Goal: Use online tool/utility: Use online tool/utility

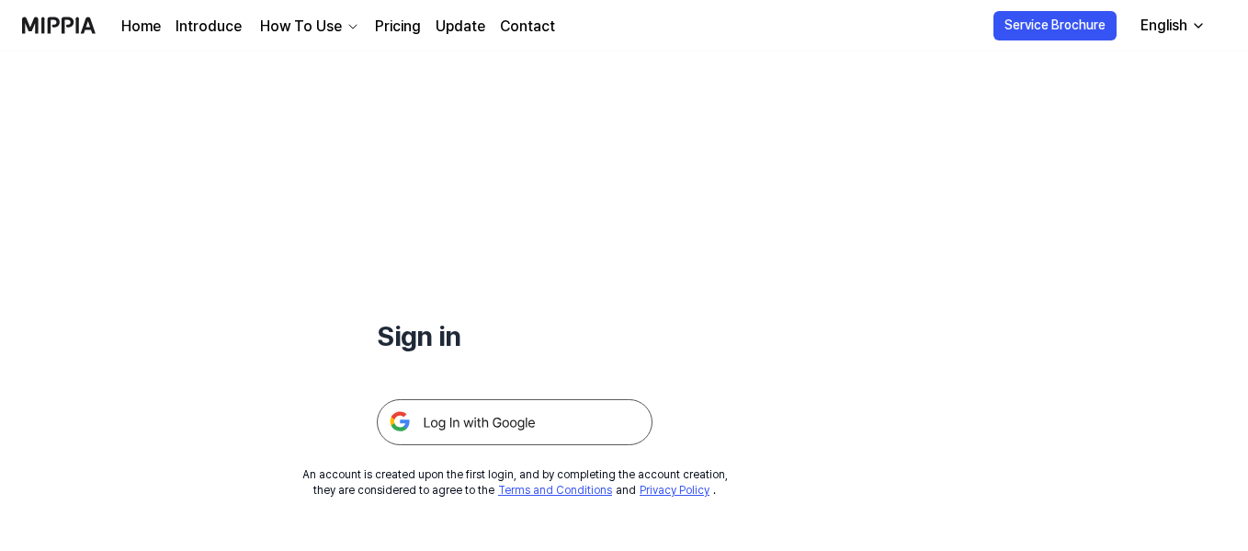
click at [475, 426] on img at bounding box center [515, 422] width 276 height 46
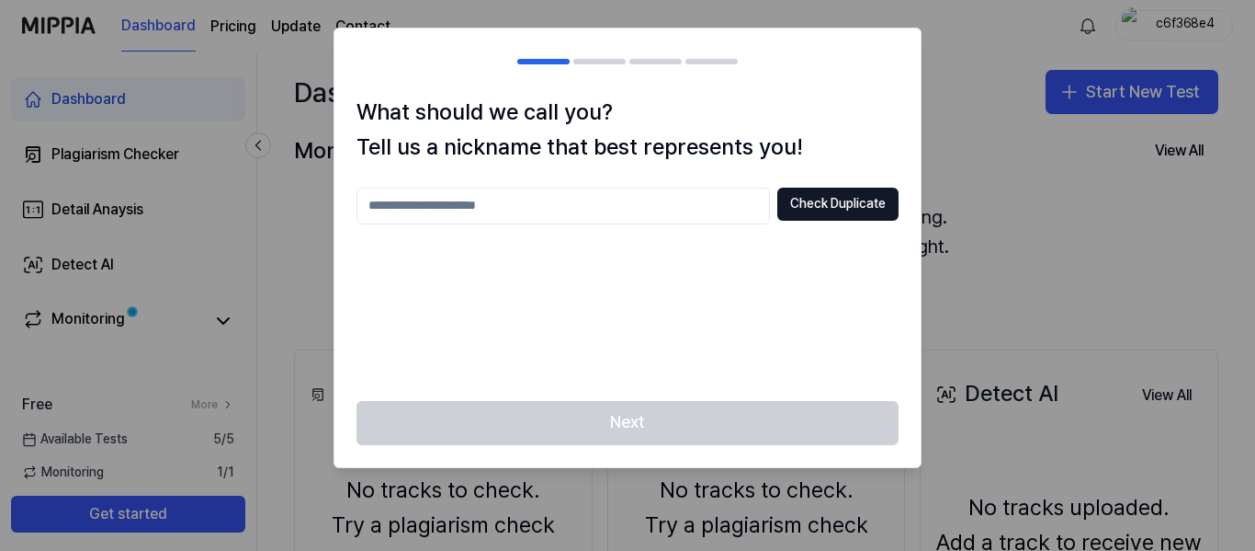
click at [469, 206] on input "text" at bounding box center [564, 205] width 414 height 37
type input "*******"
click at [851, 205] on button "Check Duplicate" at bounding box center [838, 203] width 121 height 33
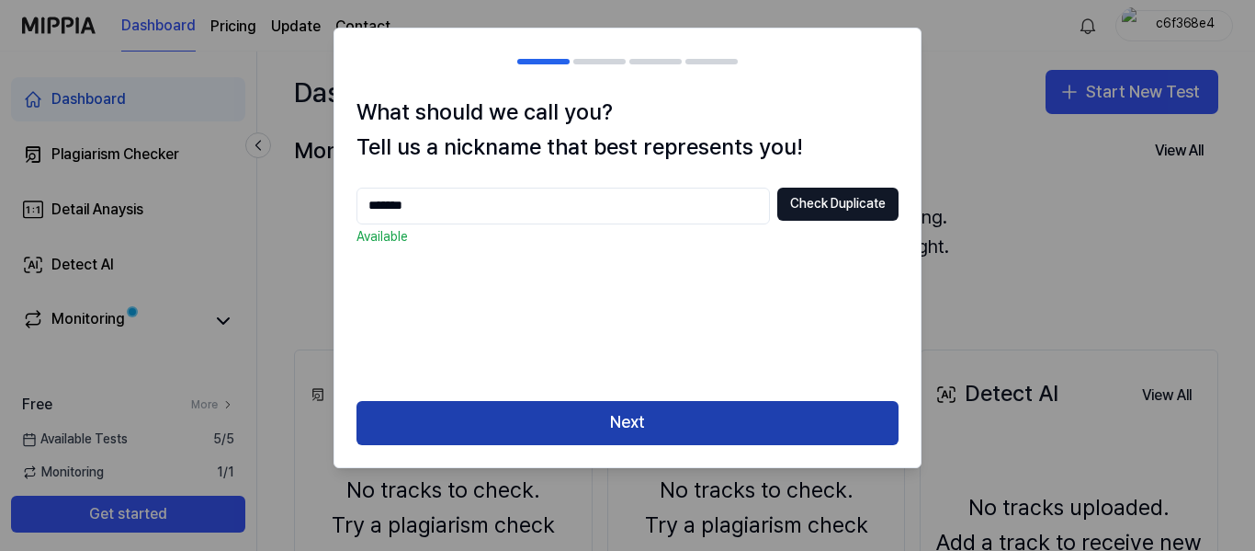
click at [604, 416] on button "Next" at bounding box center [628, 423] width 542 height 44
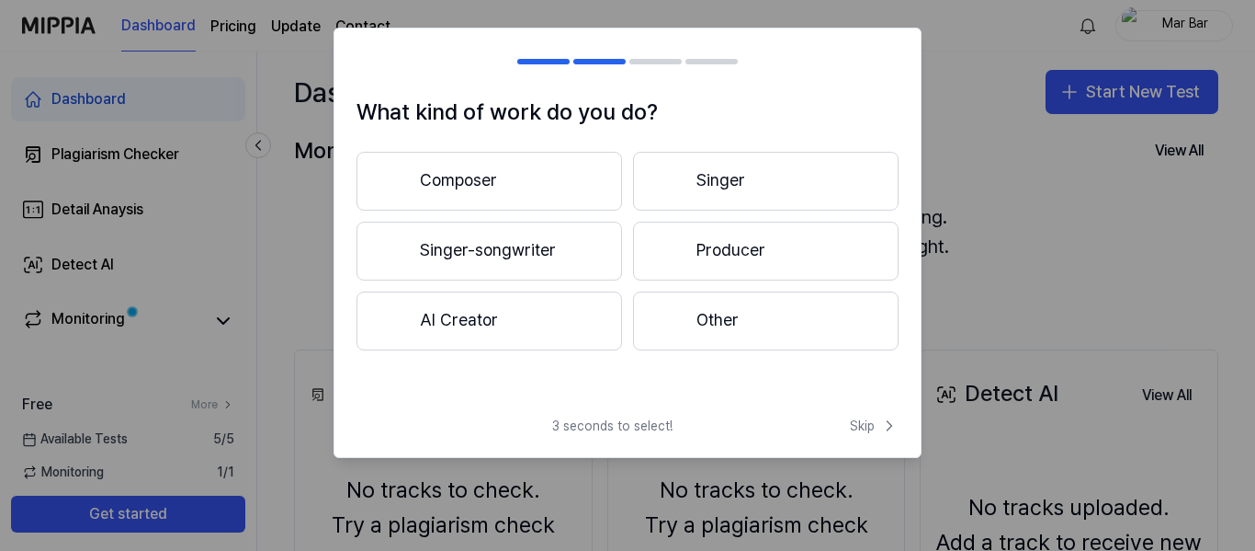
click at [734, 237] on button "Producer" at bounding box center [766, 251] width 266 height 59
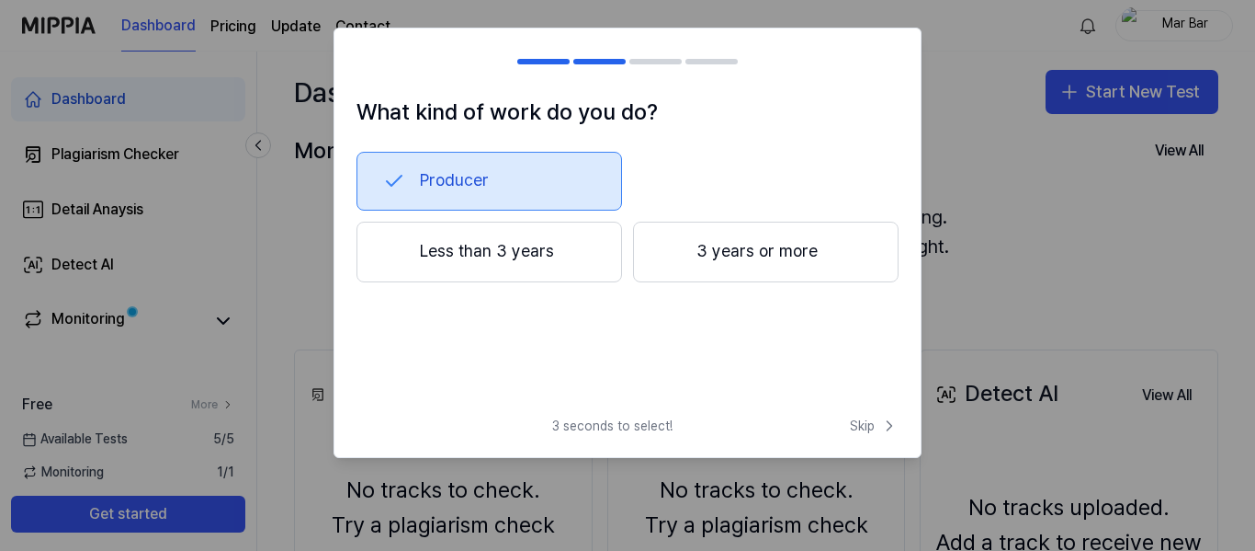
click at [757, 251] on button "3 years or more" at bounding box center [766, 252] width 266 height 61
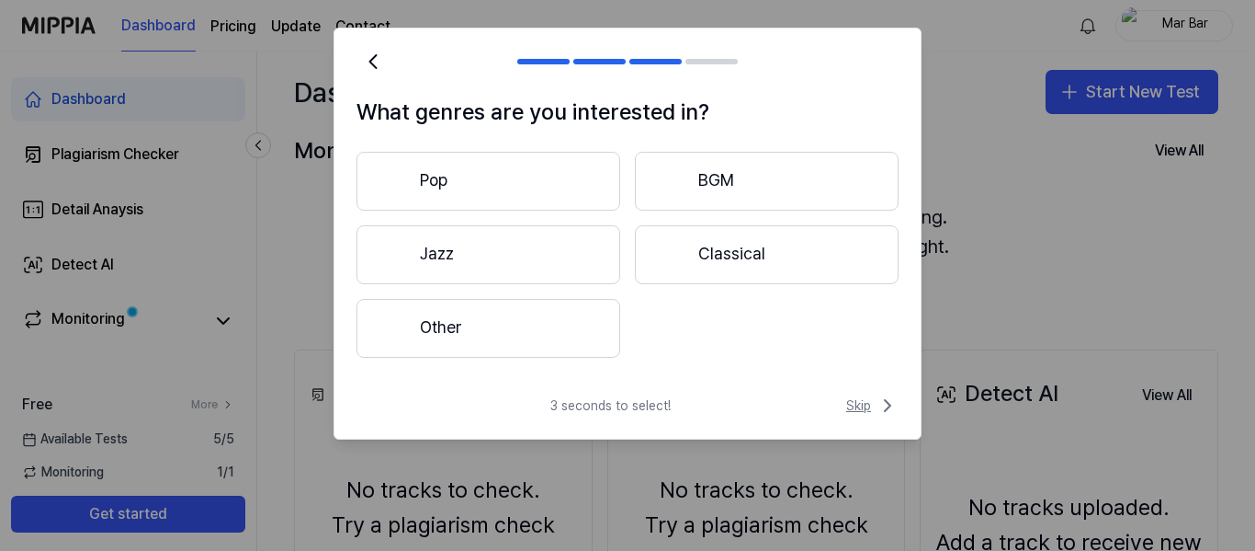
click at [870, 406] on span "Skip" at bounding box center [872, 405] width 52 height 22
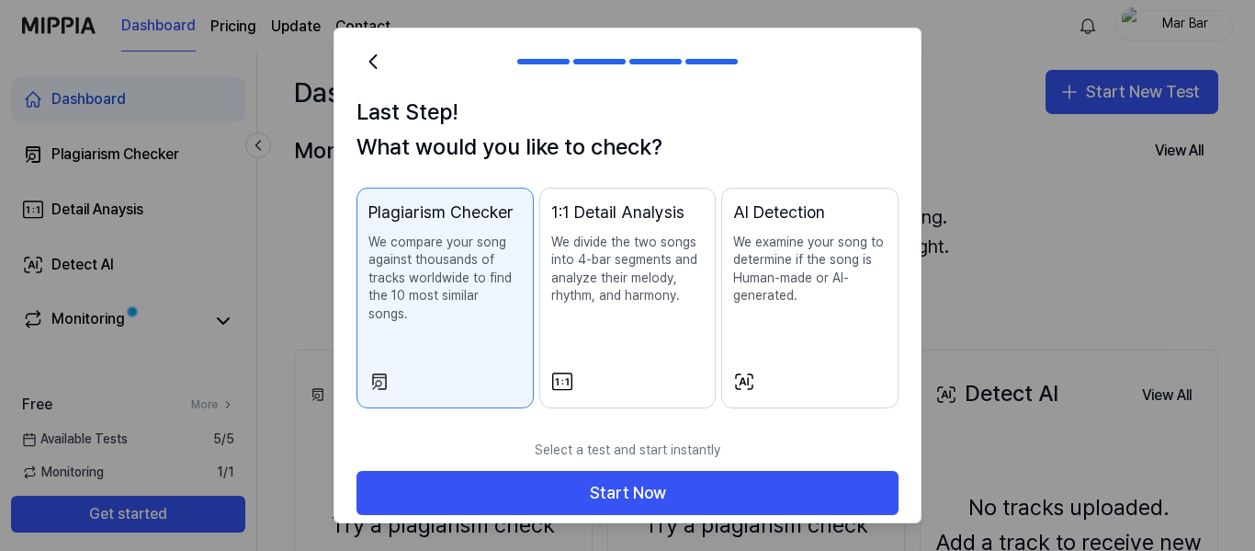
click at [791, 269] on p "We examine your song to determine if the song is Human-made or AI-generated." at bounding box center [809, 269] width 153 height 72
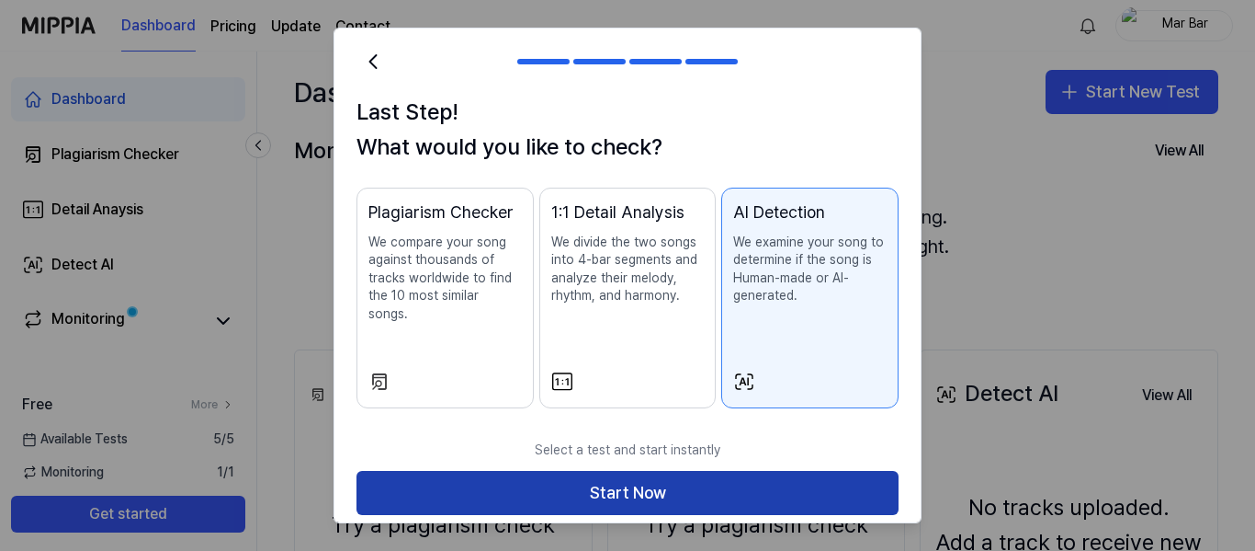
click at [611, 471] on button "Start Now" at bounding box center [628, 493] width 542 height 44
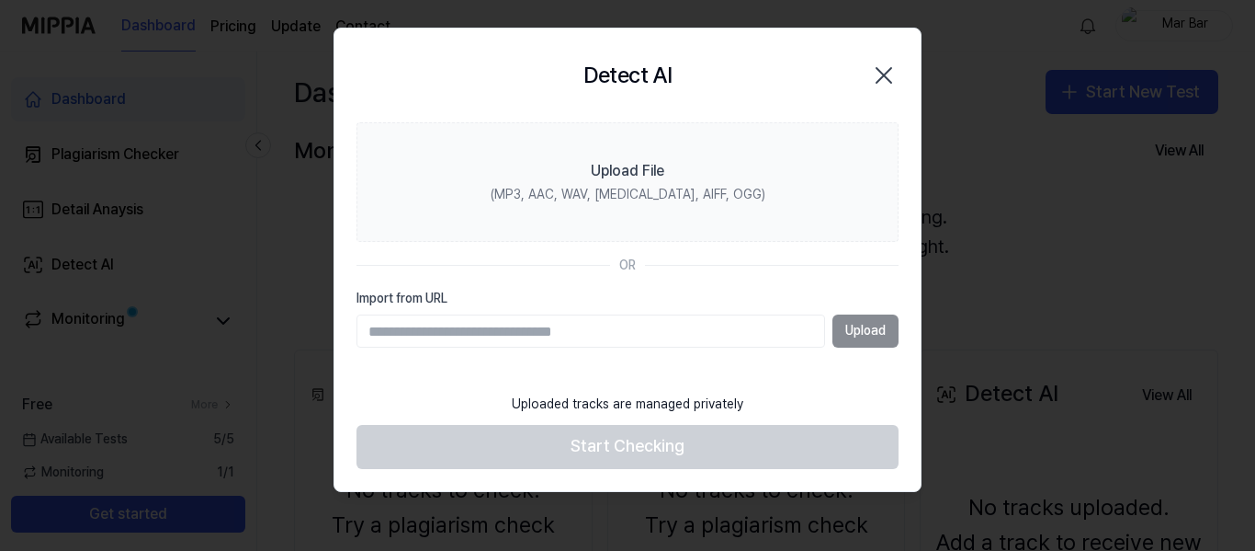
click at [491, 322] on input "Import from URL" at bounding box center [591, 330] width 469 height 33
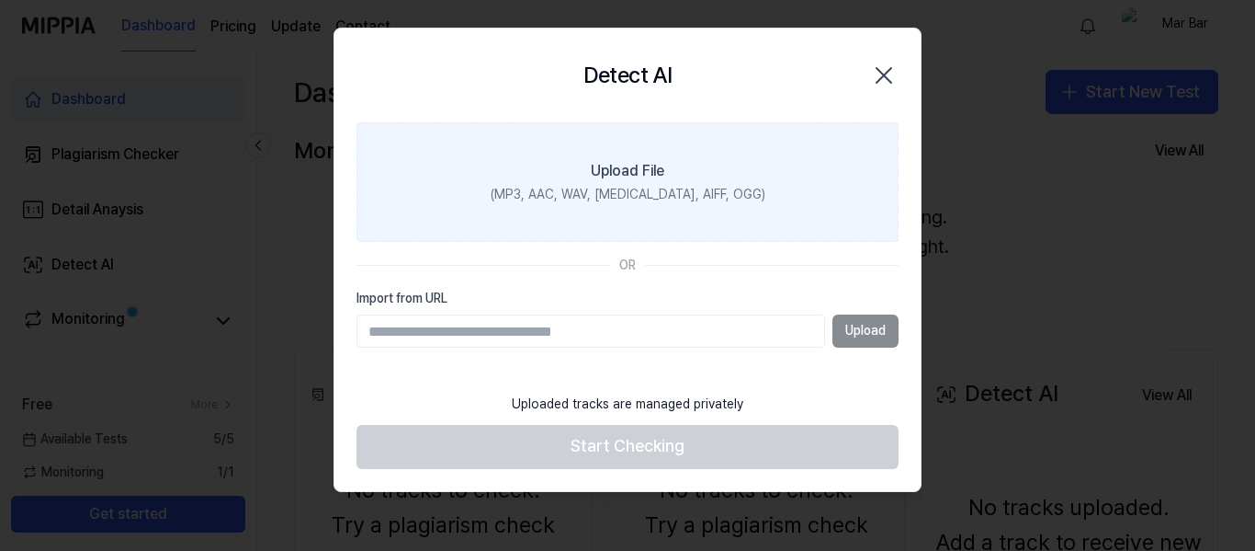
click at [632, 173] on div "Upload File" at bounding box center [628, 171] width 74 height 22
click at [0, 0] on input "Upload File (MP3, AAC, WAV, [MEDICAL_DATA], AIFF, OGG)" at bounding box center [0, 0] width 0 height 0
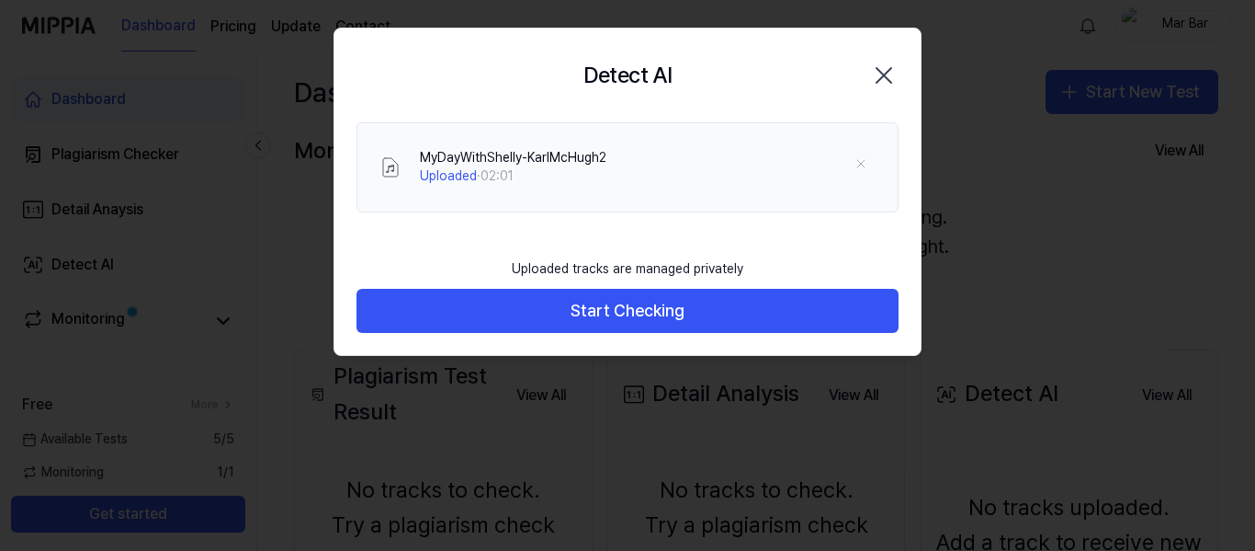
click at [596, 470] on div at bounding box center [627, 275] width 1255 height 551
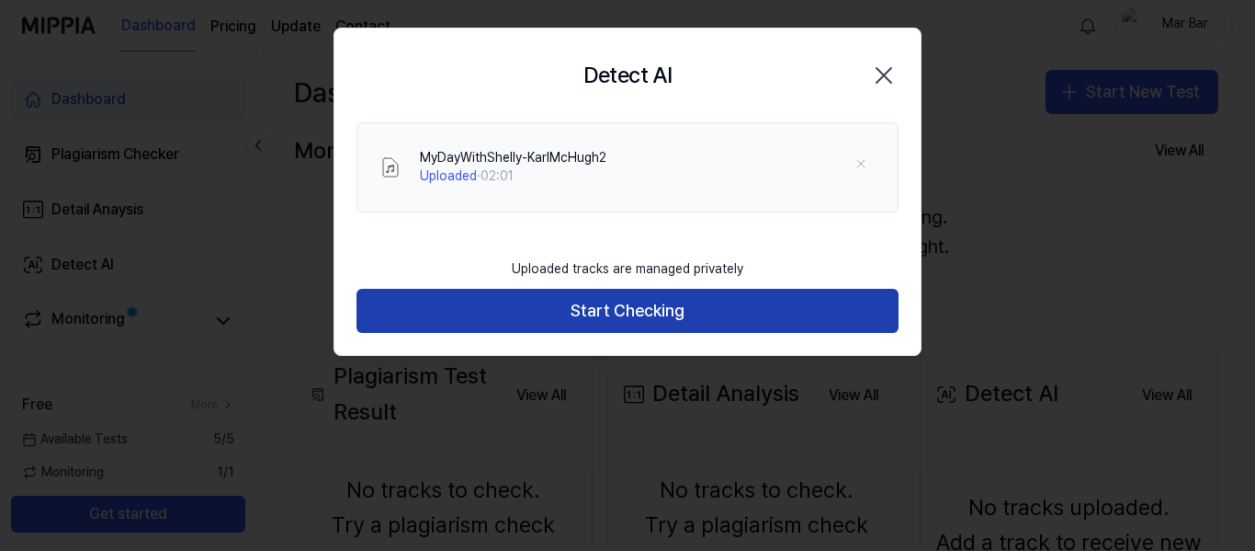
click at [606, 310] on button "Start Checking" at bounding box center [628, 311] width 542 height 44
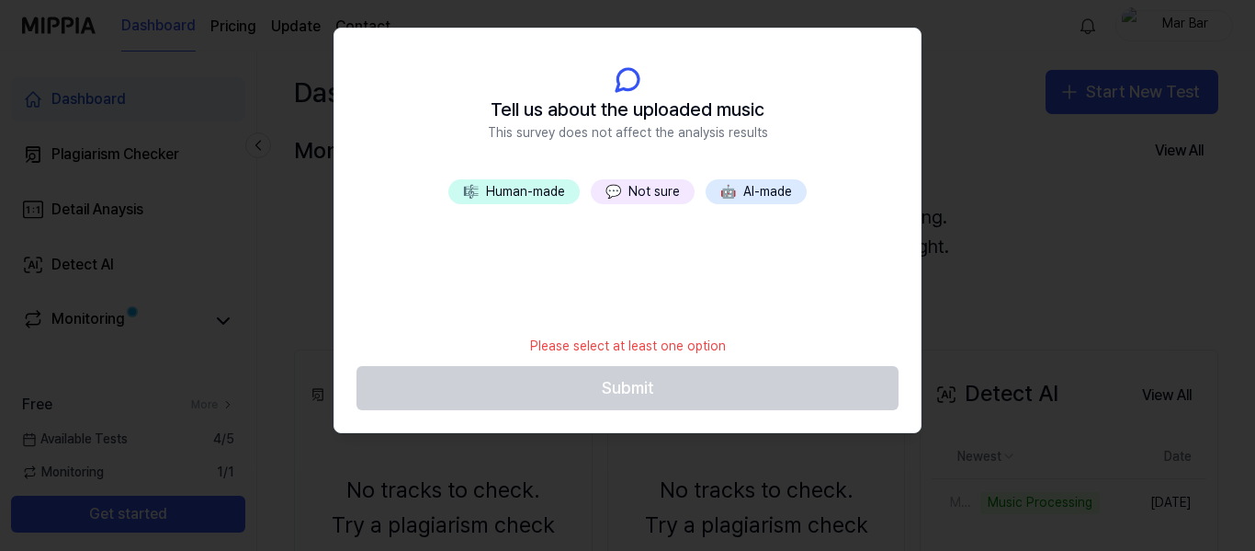
click at [525, 189] on button "🎼 Human-made" at bounding box center [514, 192] width 131 height 26
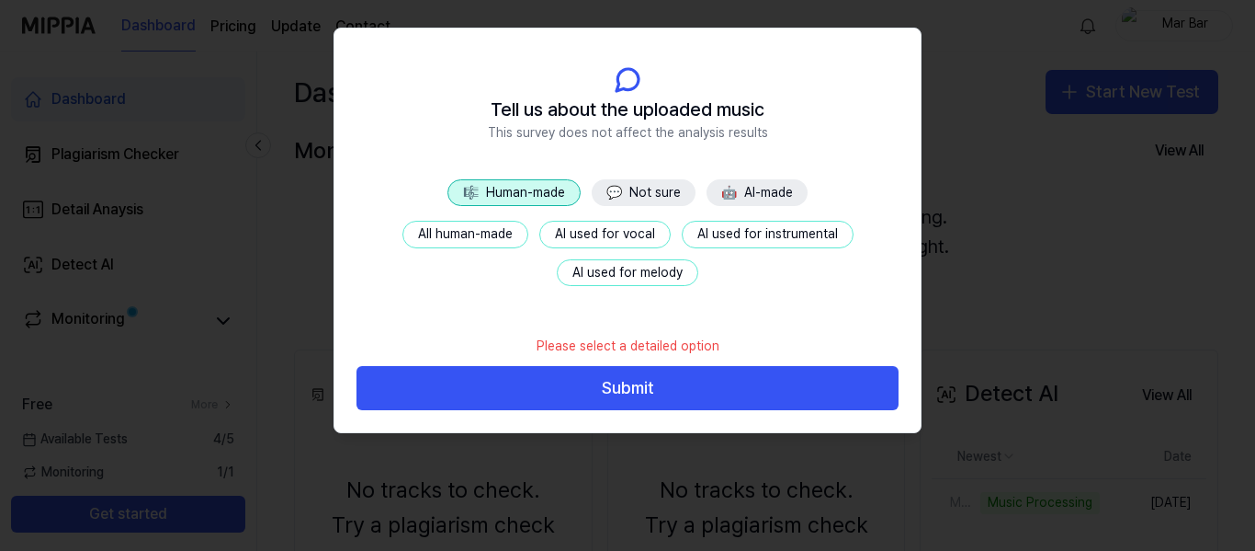
click at [469, 238] on button "All human-made" at bounding box center [466, 235] width 126 height 28
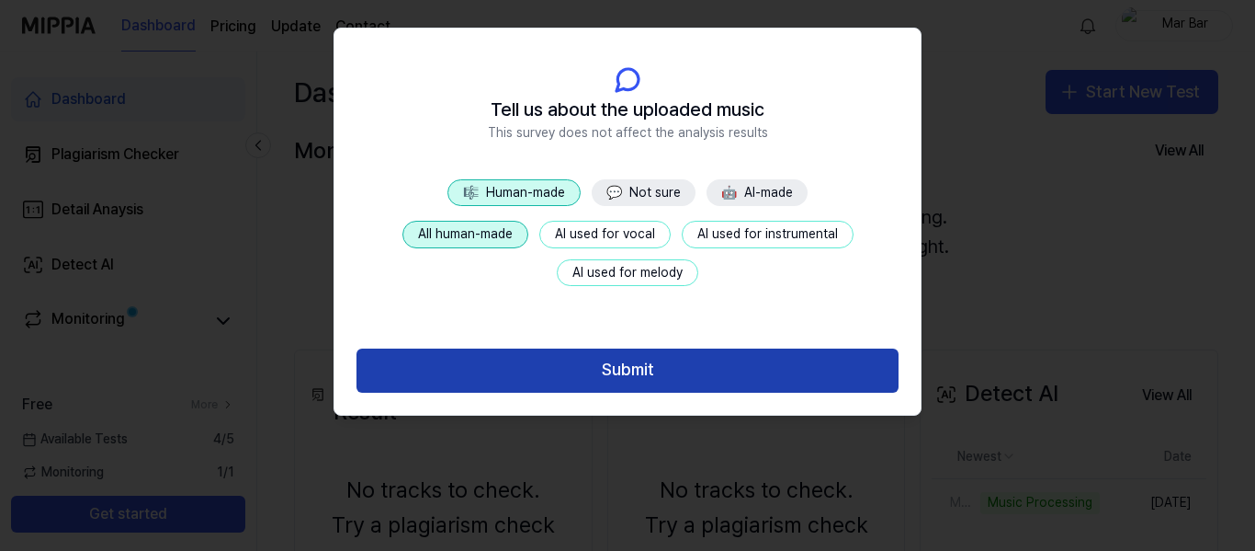
click at [647, 381] on button "Submit" at bounding box center [628, 370] width 542 height 44
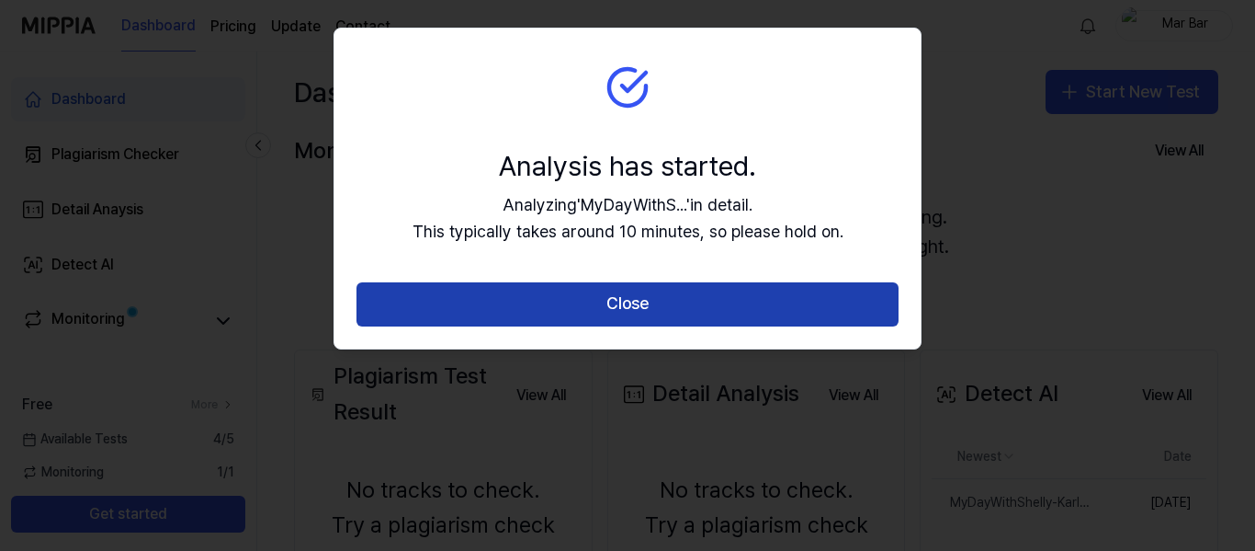
click at [630, 302] on button "Close" at bounding box center [628, 304] width 542 height 44
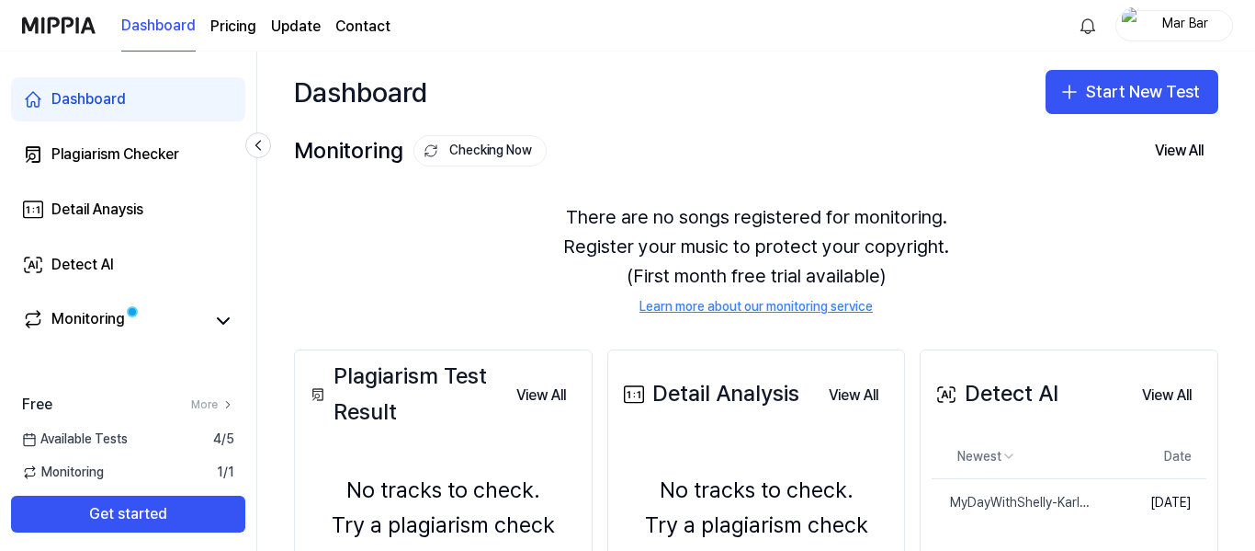
click at [609, 107] on div "Dashboard Start New Test" at bounding box center [756, 91] width 998 height 81
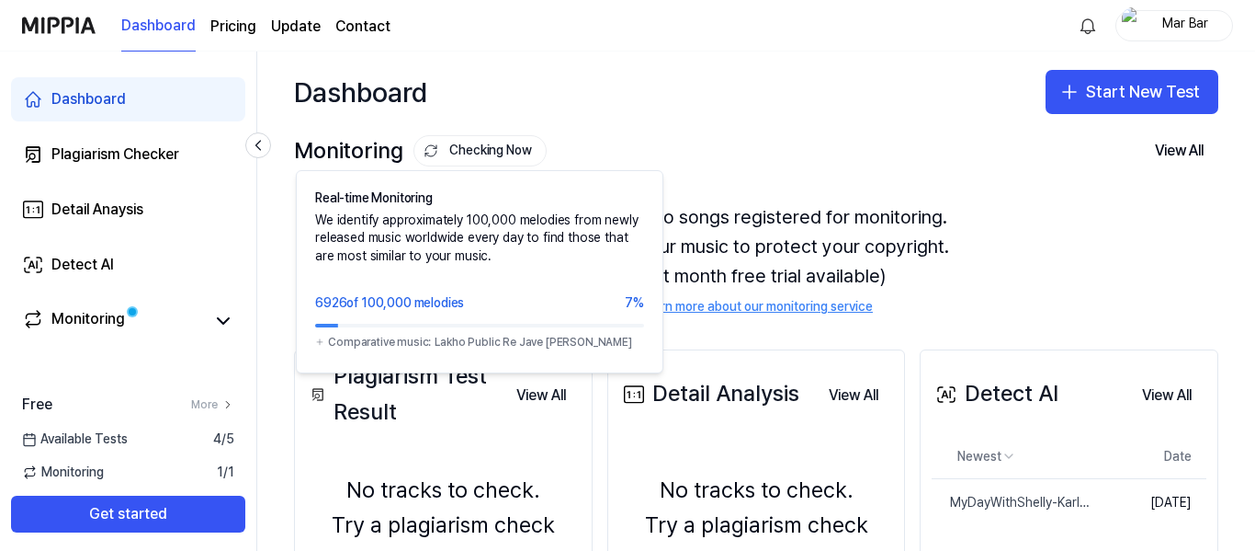
click at [494, 150] on button "Checking Now" at bounding box center [480, 150] width 133 height 31
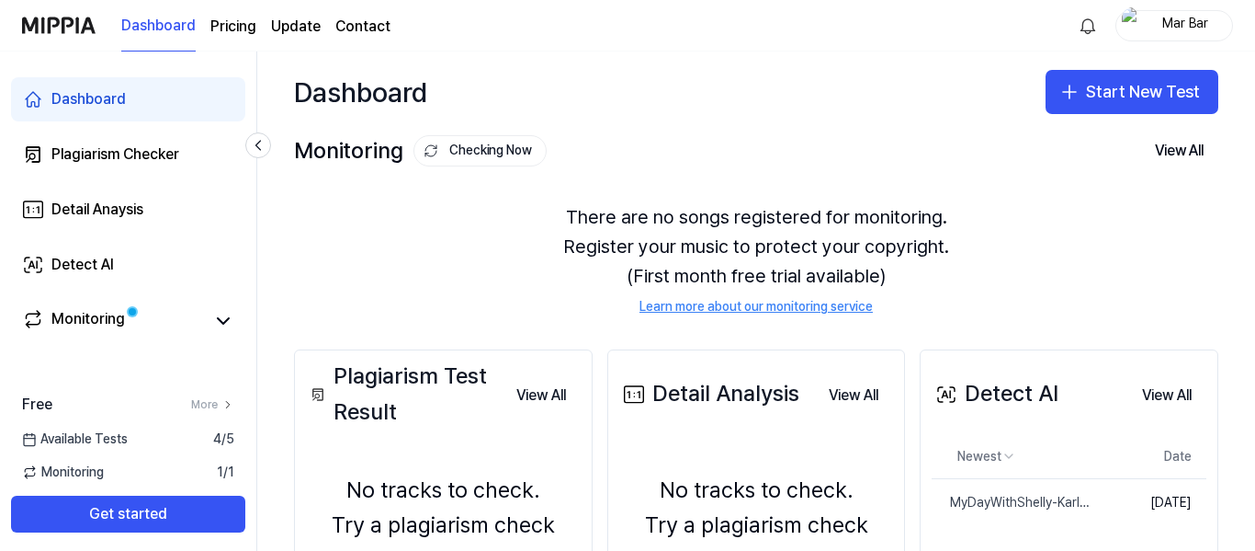
drag, startPoint x: 494, startPoint y: 150, endPoint x: 468, endPoint y: 152, distance: 26.7
click at [468, 152] on button "Checking Now" at bounding box center [480, 150] width 133 height 31
click at [220, 324] on icon at bounding box center [223, 321] width 22 height 22
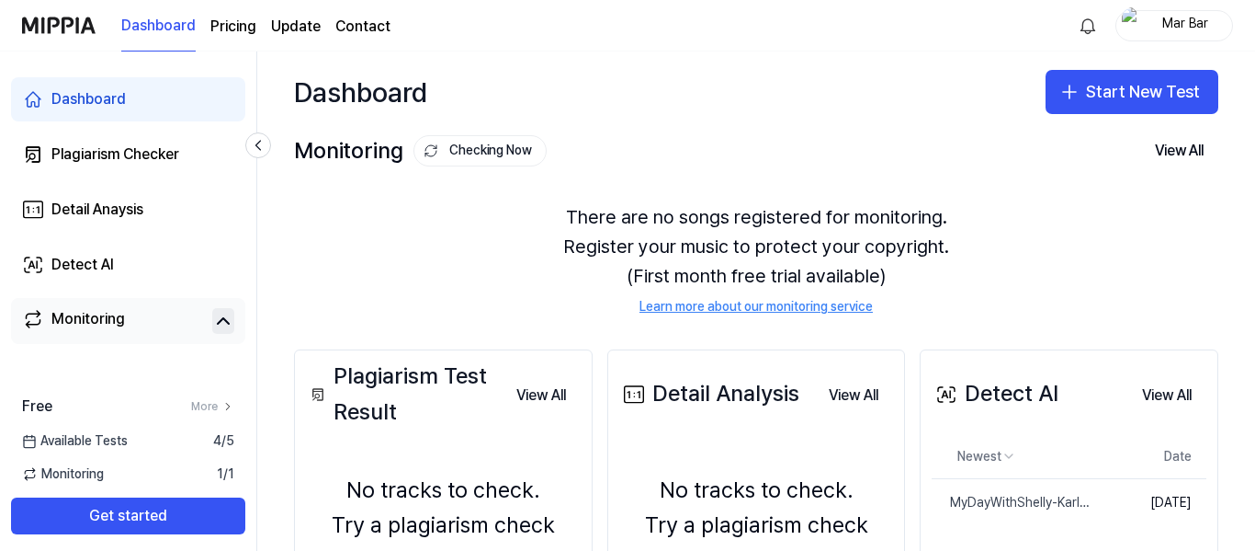
click at [220, 324] on icon at bounding box center [223, 321] width 22 height 22
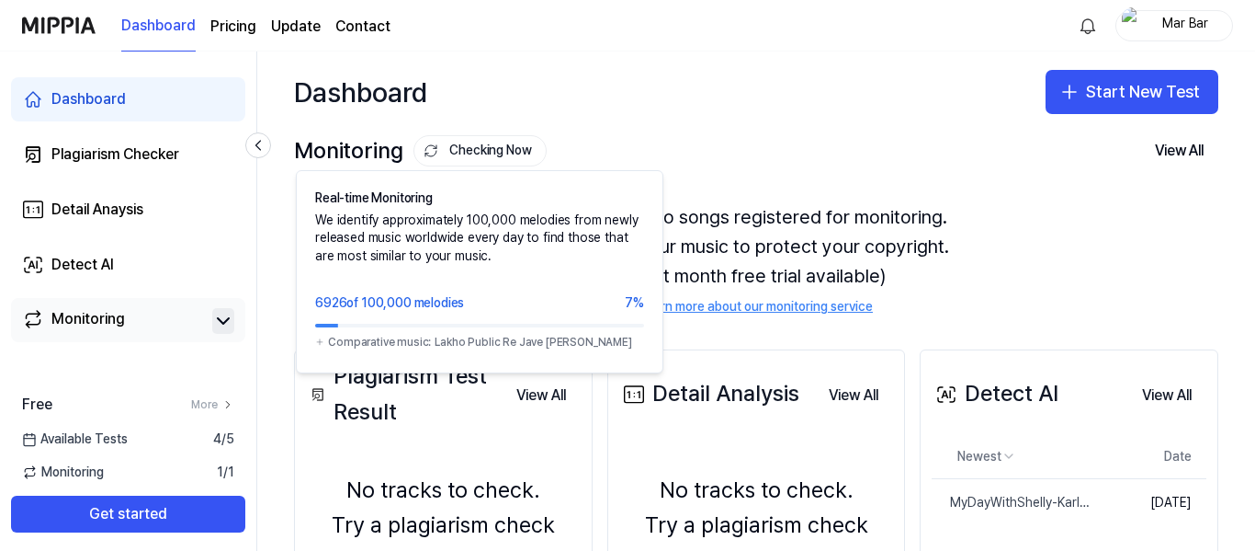
click at [486, 153] on button "Checking Now" at bounding box center [480, 150] width 133 height 31
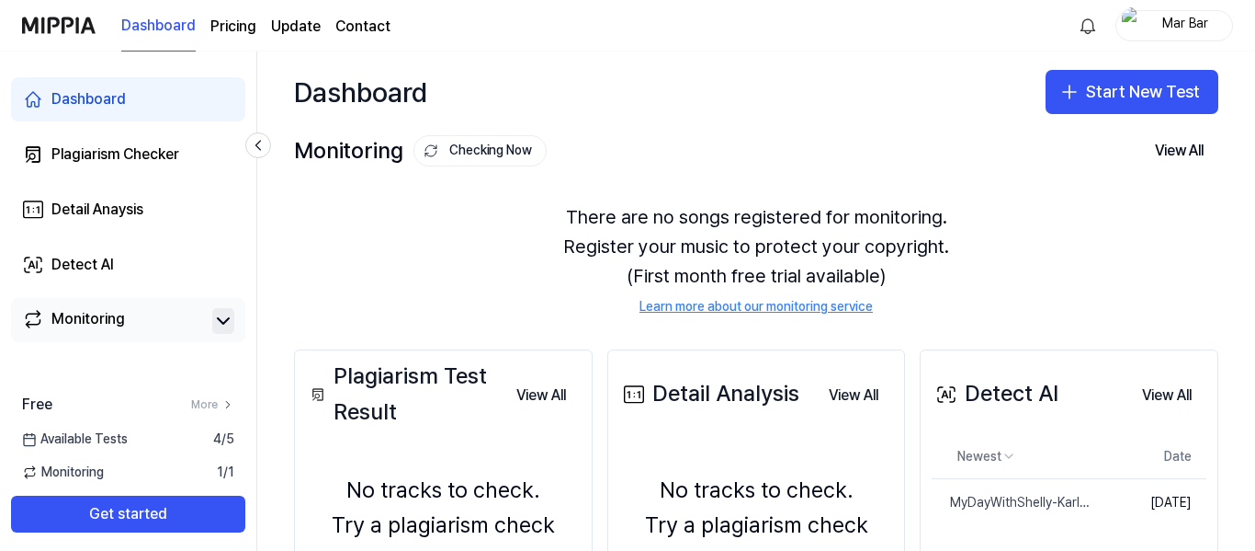
click at [486, 153] on button "Checking Now" at bounding box center [480, 150] width 133 height 31
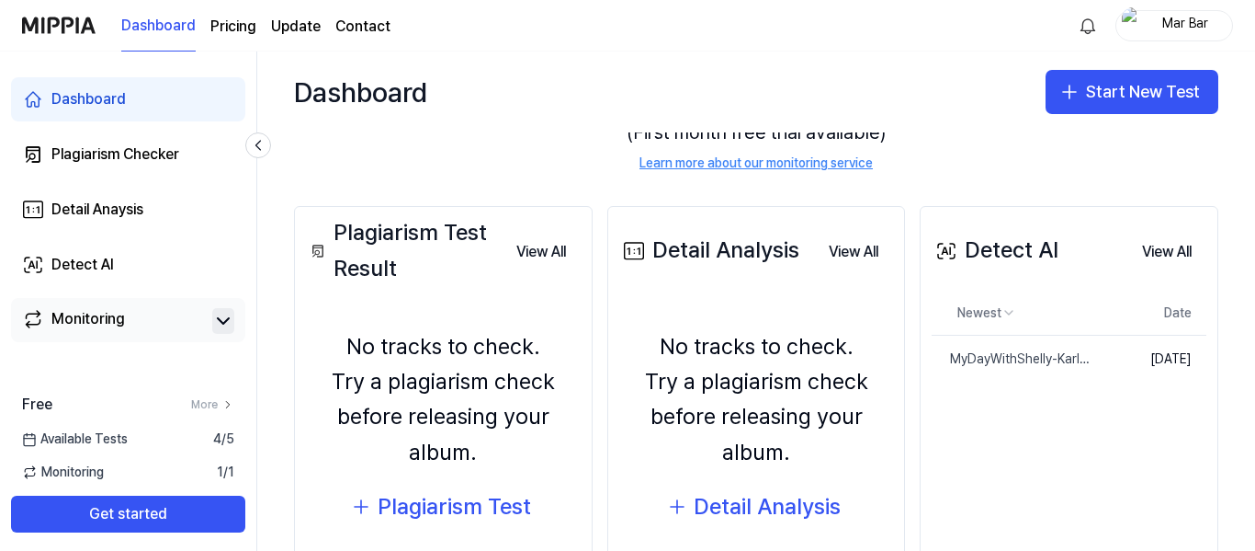
scroll to position [219, 0]
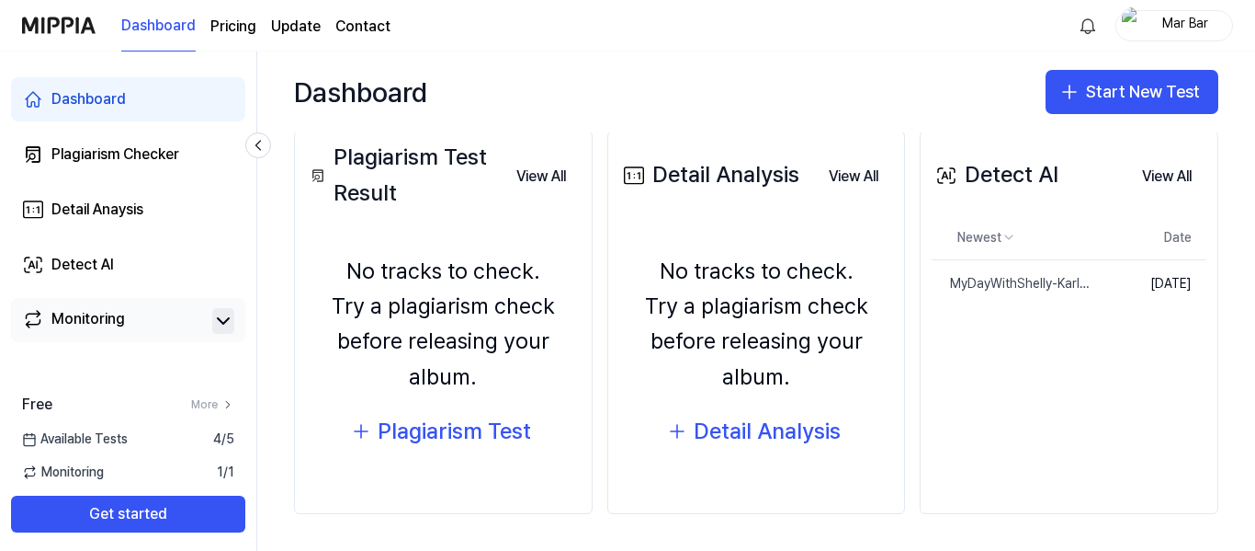
click at [762, 306] on div "No tracks to check. Try a plagiarism check before releasing your album." at bounding box center [756, 325] width 275 height 142
click at [842, 178] on button "View All" at bounding box center [853, 176] width 79 height 37
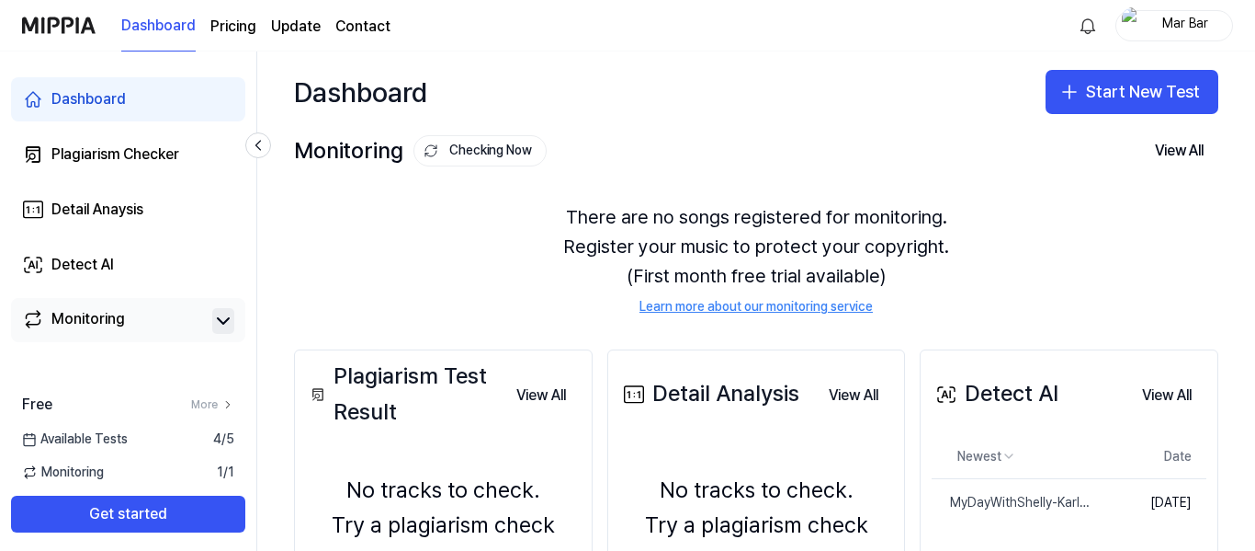
click at [623, 129] on div "Dashboard Start New Test" at bounding box center [756, 91] width 998 height 81
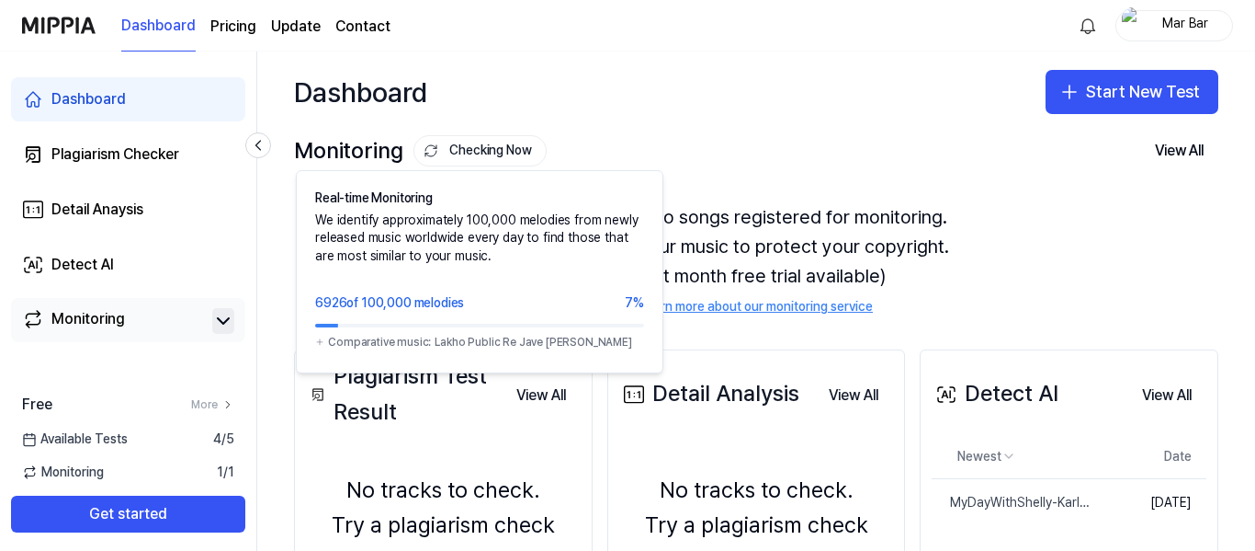
click at [490, 154] on button "Checking Now" at bounding box center [480, 150] width 133 height 31
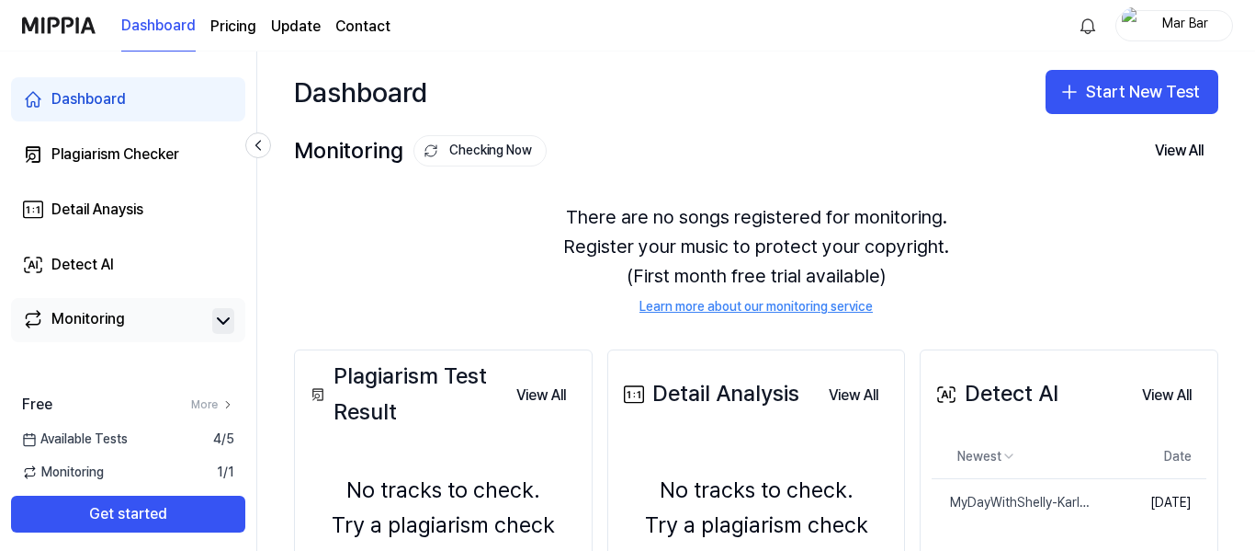
click at [490, 154] on button "Checking Now" at bounding box center [480, 150] width 133 height 31
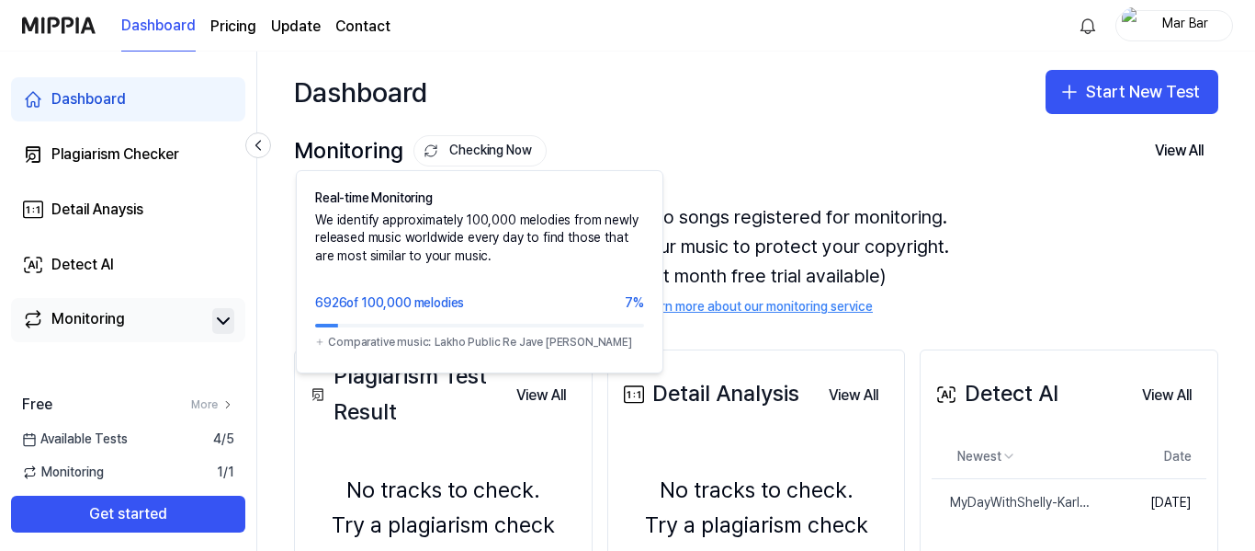
click at [470, 152] on button "Checking Now" at bounding box center [480, 150] width 133 height 31
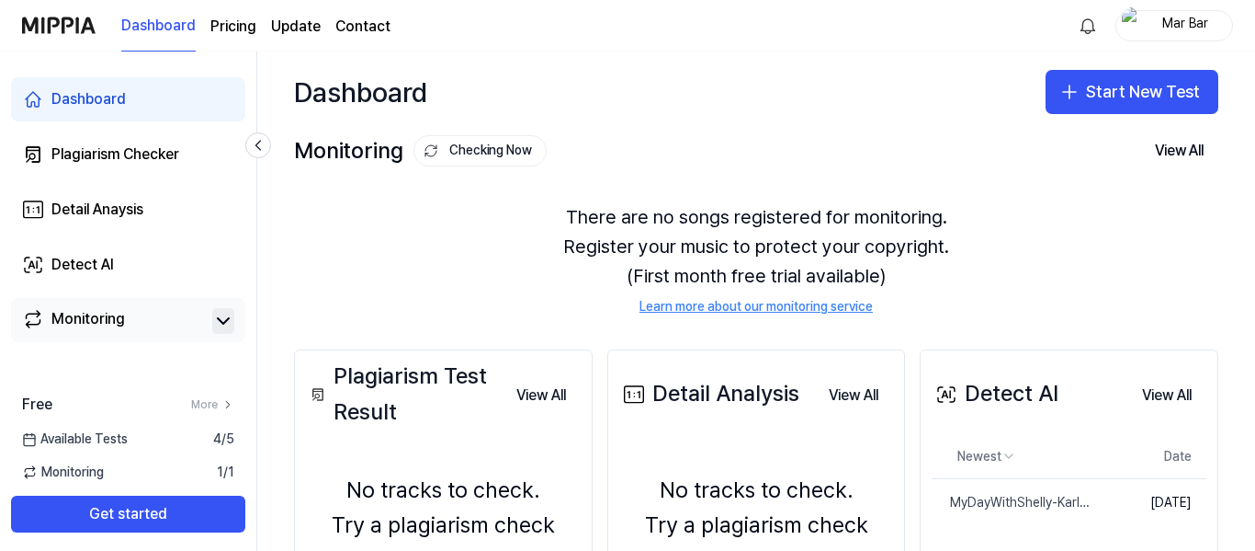
click at [470, 152] on button "Checking Now" at bounding box center [480, 150] width 133 height 31
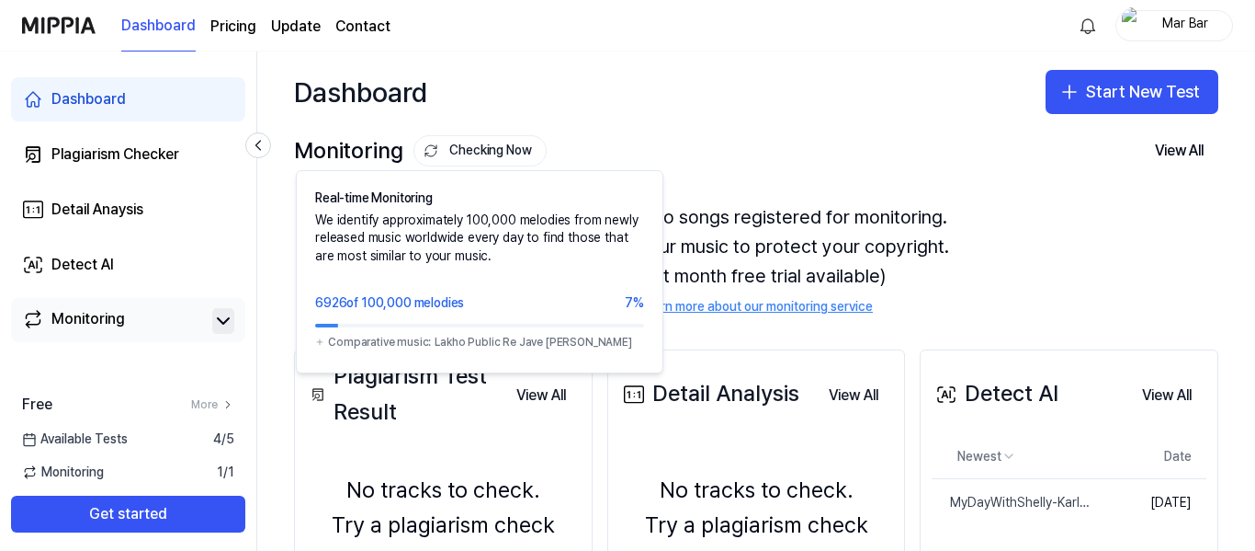
click at [519, 85] on div "Dashboard Start New Test" at bounding box center [756, 91] width 998 height 81
click at [505, 149] on button "Checking Now" at bounding box center [480, 150] width 133 height 31
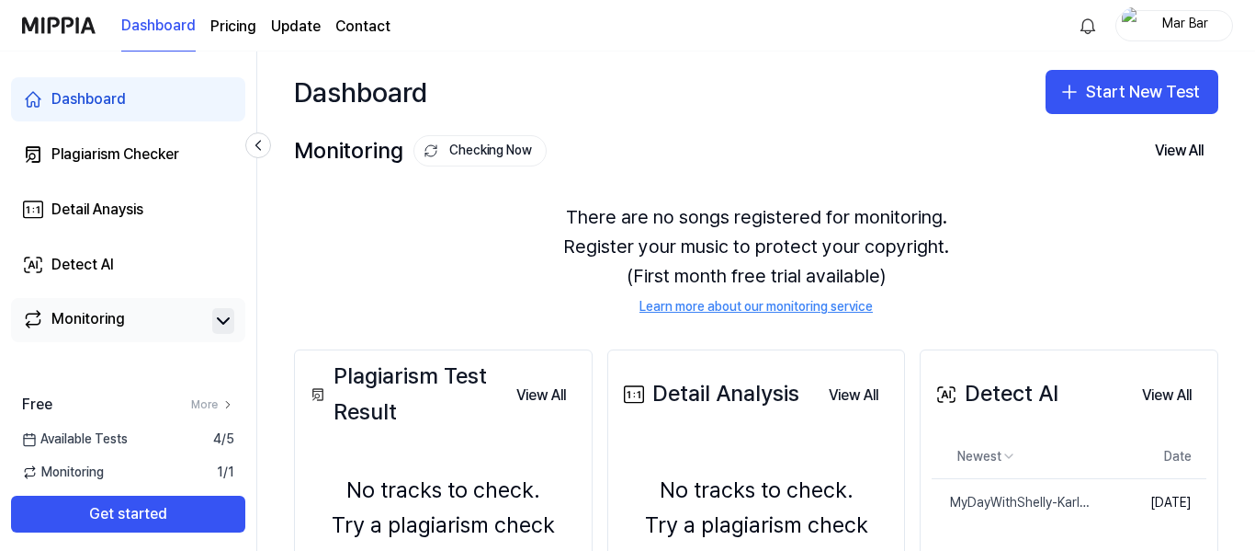
click at [505, 149] on button "Checking Now" at bounding box center [480, 150] width 133 height 31
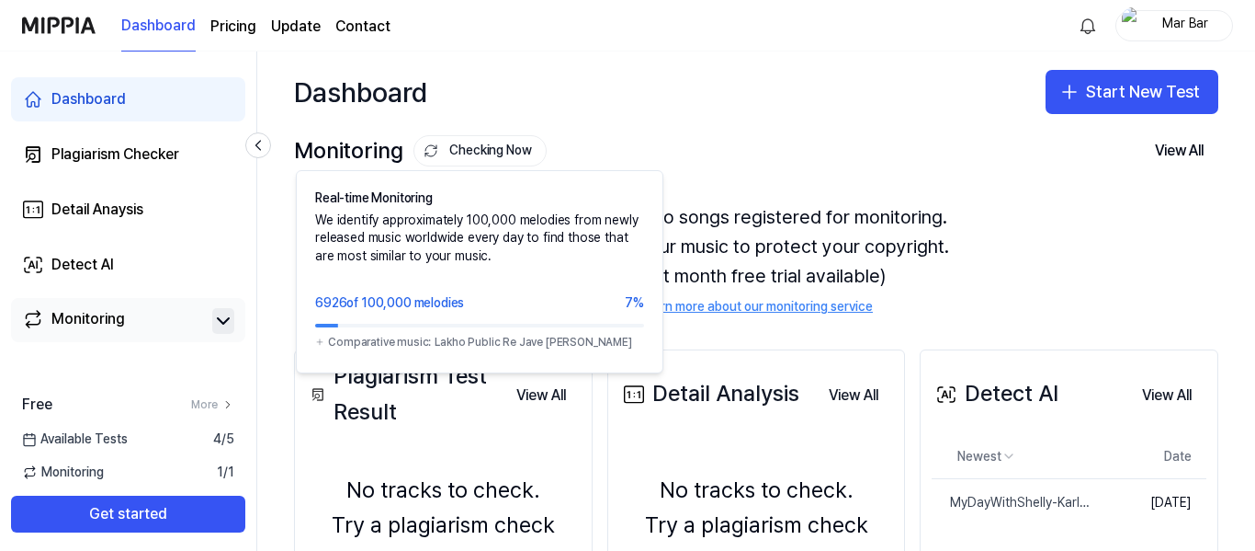
click at [505, 149] on button "Checking Now" at bounding box center [480, 150] width 133 height 31
click at [487, 153] on button "Checking Now" at bounding box center [480, 150] width 133 height 31
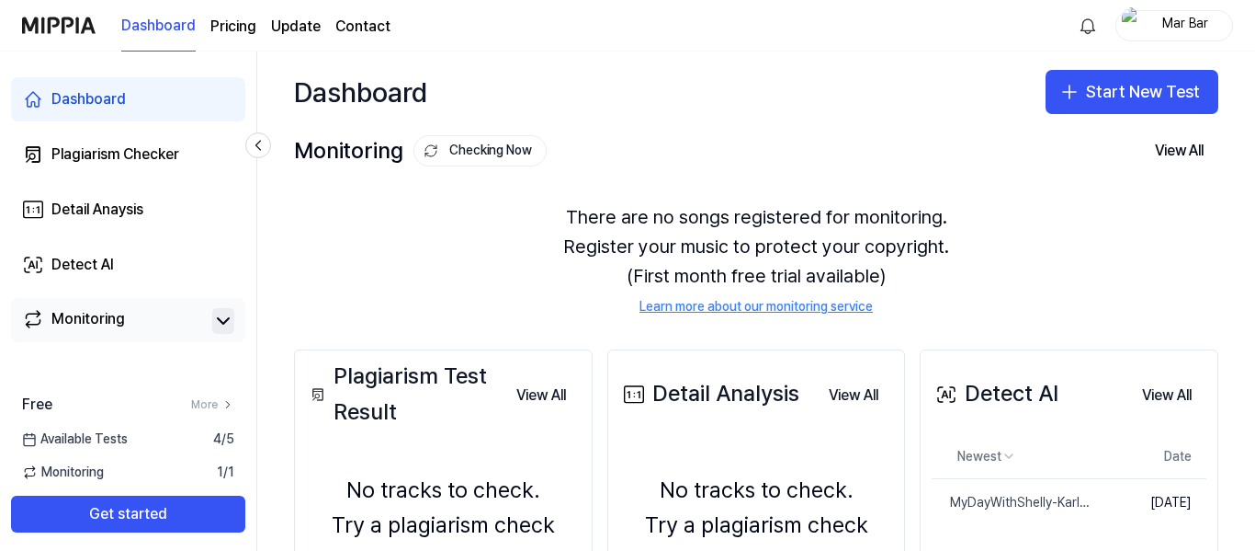
click at [487, 153] on button "Checking Now" at bounding box center [480, 150] width 133 height 31
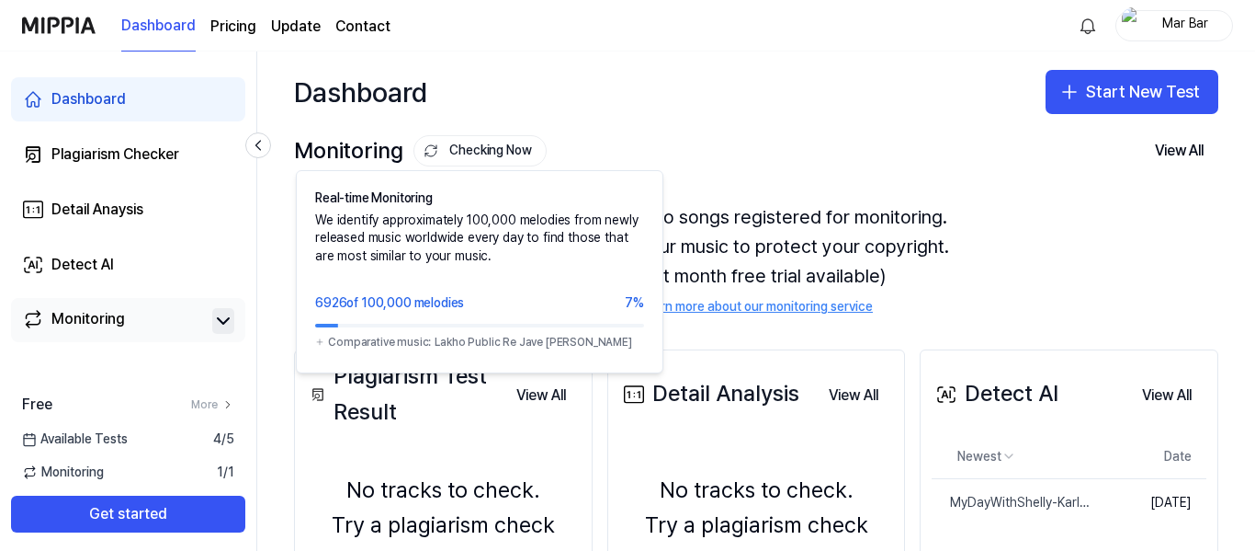
click at [489, 147] on button "Checking Now" at bounding box center [480, 150] width 133 height 31
